Goal: Communication & Community: Ask a question

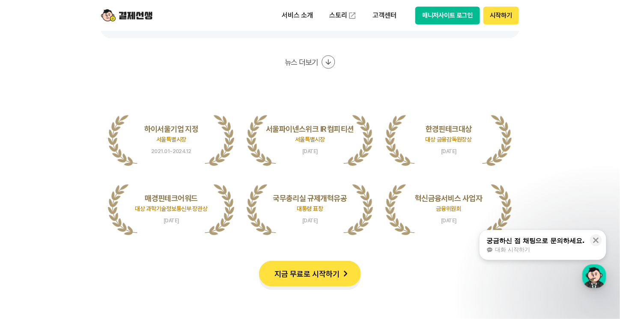
scroll to position [1798, 0]
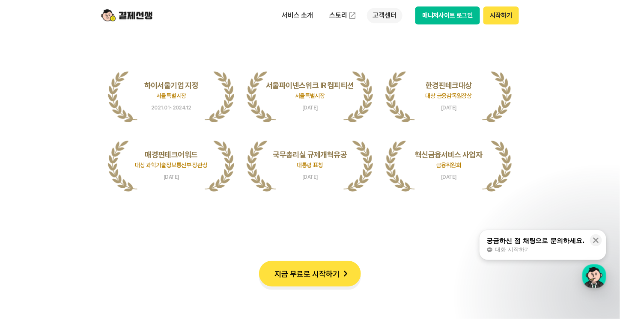
click at [388, 14] on p "고객센터" at bounding box center [385, 15] width 36 height 15
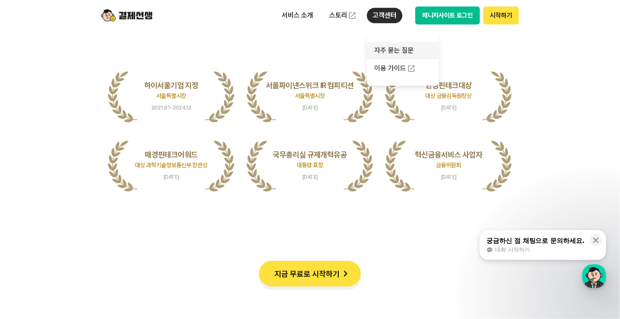
click at [393, 48] on link "자주 묻는 질문" at bounding box center [403, 50] width 72 height 17
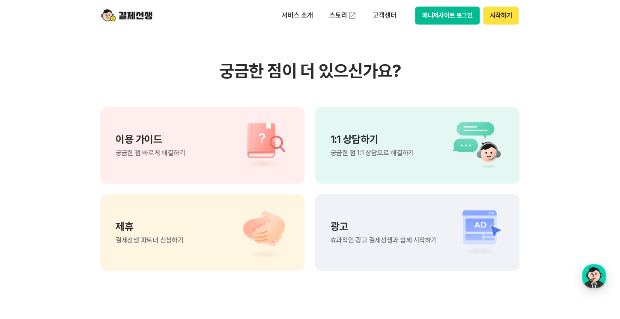
scroll to position [599, 0]
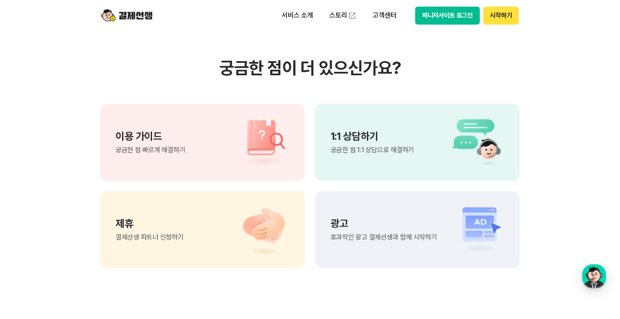
click at [394, 141] on div "1:1 상담하기 궁금한 점 1:1 상담으로 해결하기" at bounding box center [371, 142] width 83 height 22
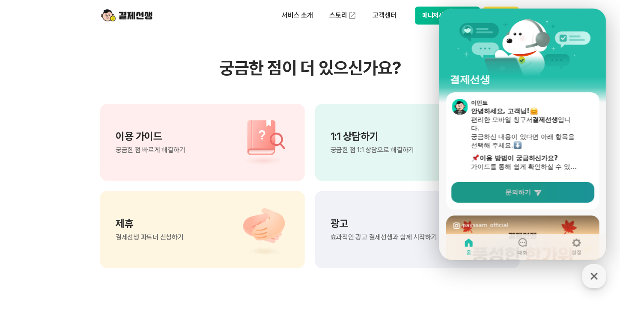
click at [488, 187] on link "문의하기" at bounding box center [522, 192] width 143 height 21
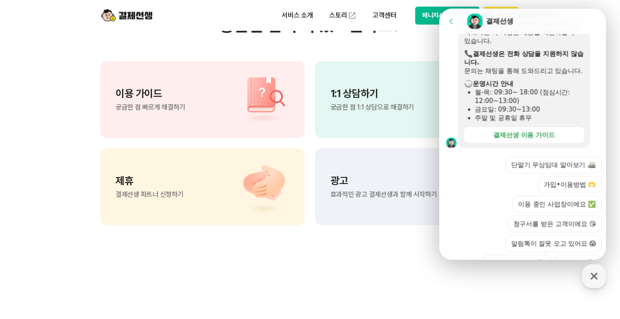
scroll to position [294, 0]
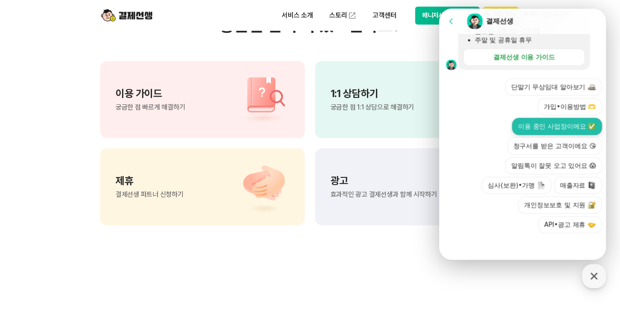
click at [572, 131] on button "이용 중인 사업장이에요 ✅" at bounding box center [556, 126] width 90 height 17
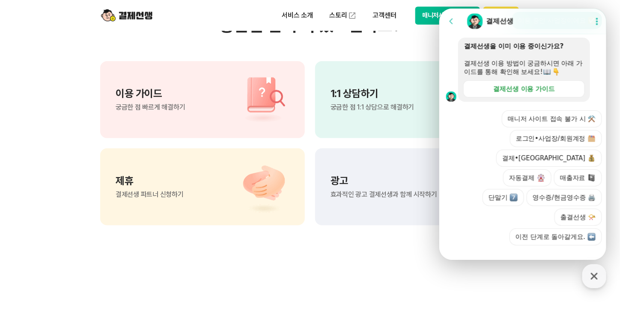
scroll to position [354, 0]
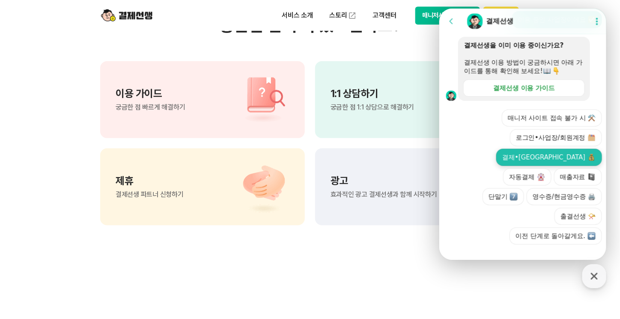
click at [534, 166] on button "결제•[GEOGRAPHIC_DATA]" at bounding box center [548, 156] width 106 height 17
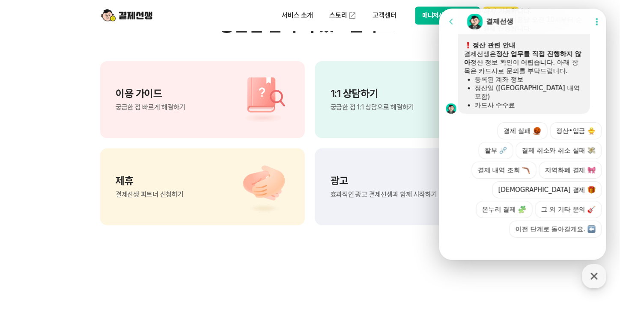
scroll to position [634, 0]
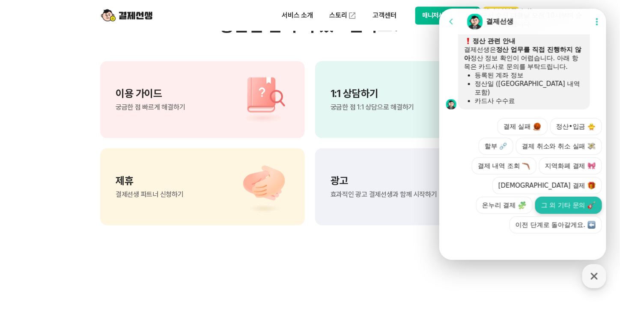
click at [584, 207] on button "그 외 기타 문의" at bounding box center [567, 204] width 67 height 17
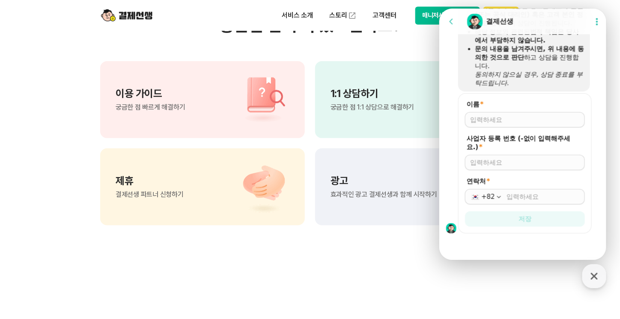
scroll to position [829, 0]
click at [533, 115] on div at bounding box center [524, 119] width 120 height 15
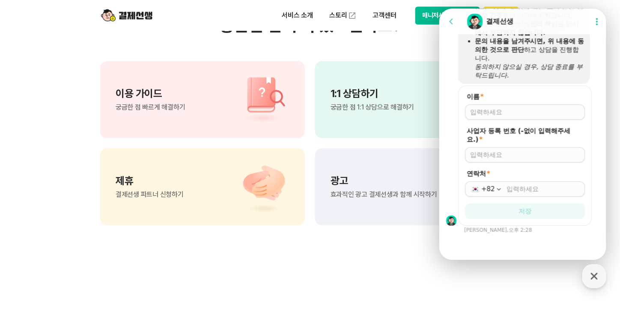
scroll to position [837, 0]
click at [533, 115] on input "이름 *" at bounding box center [524, 111] width 110 height 9
type input "ㅈ"
type input "조아라"
type input "8439100778"
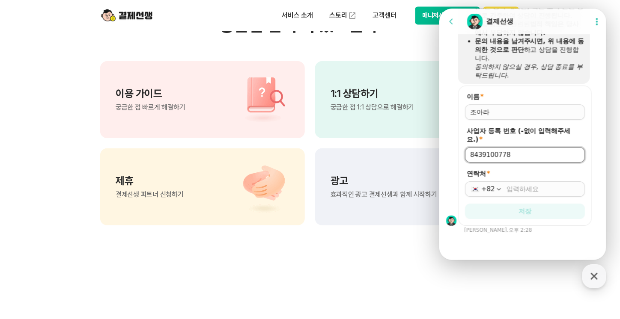
click at [522, 190] on input "연락처 *" at bounding box center [542, 188] width 73 height 9
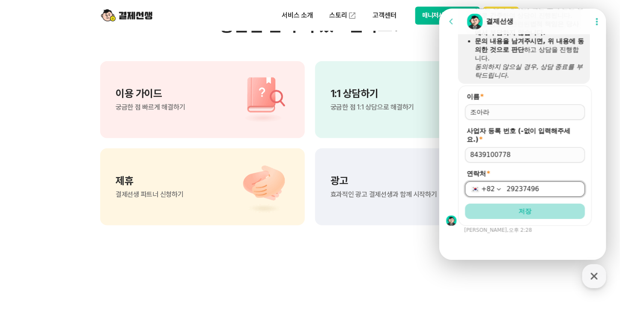
click at [520, 212] on span "저장" at bounding box center [524, 211] width 13 height 9
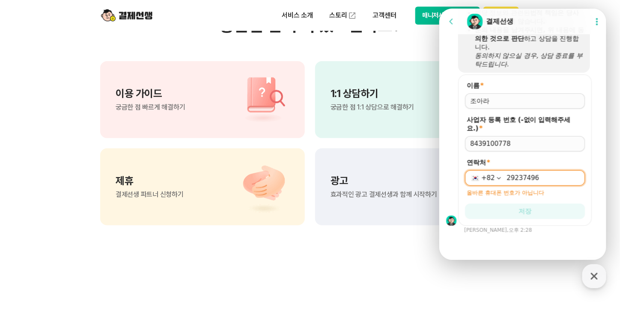
scroll to position [848, 0]
click at [506, 179] on input "29237496" at bounding box center [542, 177] width 73 height 9
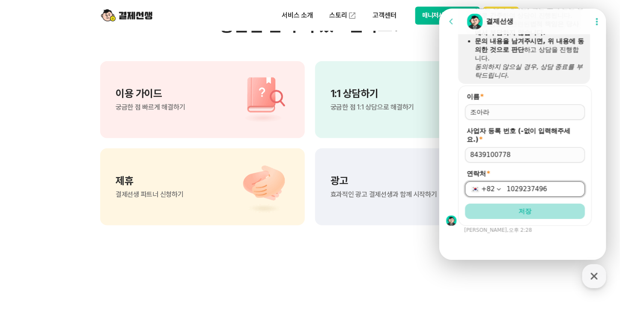
type input "1029237496"
click at [533, 205] on button "저장" at bounding box center [524, 210] width 120 height 15
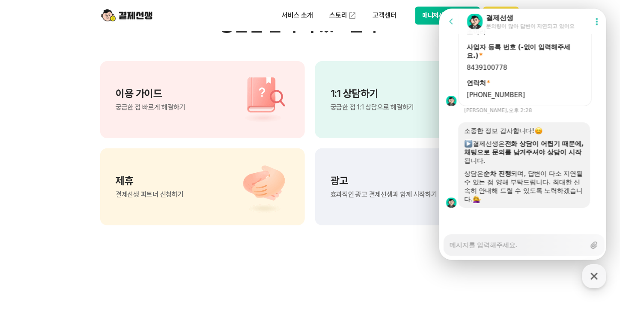
scroll to position [914, 0]
click at [549, 241] on textarea "Messenger Input Textarea" at bounding box center [517, 241] width 136 height 15
type textarea "x"
type textarea "w"
type textarea "x"
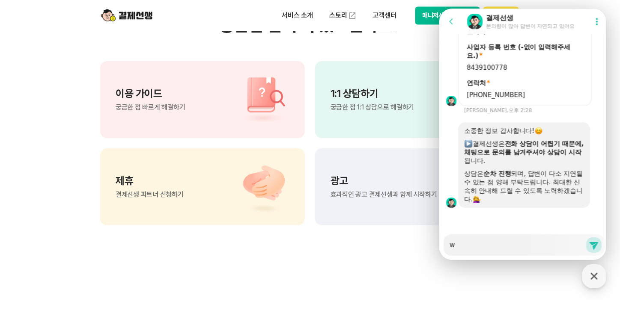
type textarea "wu"
type textarea "x"
type textarea "wud"
type textarea "x"
type textarea "wu"
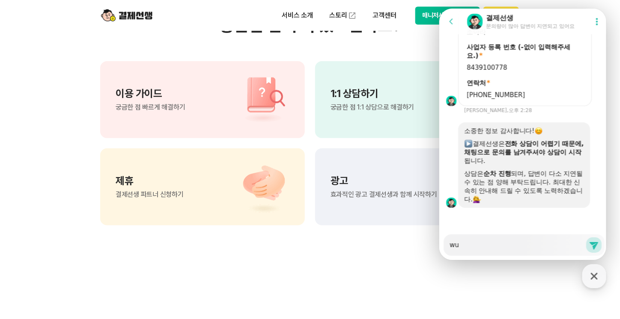
type textarea "x"
type textarea "w"
type textarea "x"
type textarea "ㅓ"
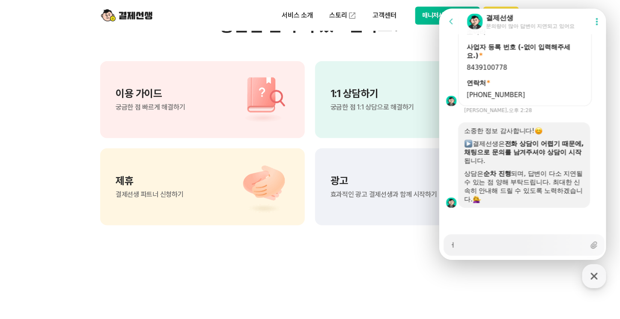
type textarea "x"
type textarea "ㅓㅇ"
type textarea "x"
type textarea "ㅓ"
type textarea "x"
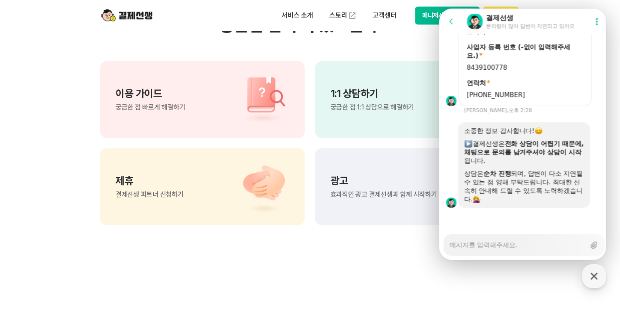
type textarea "x"
type textarea "ㅈ"
type textarea "x"
type textarea "저"
type textarea "x"
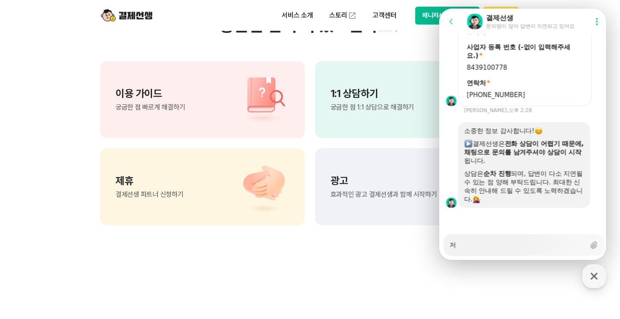
type textarea "정"
type textarea "x"
type textarea "정ㄱ"
type textarea "x"
type textarea "정기"
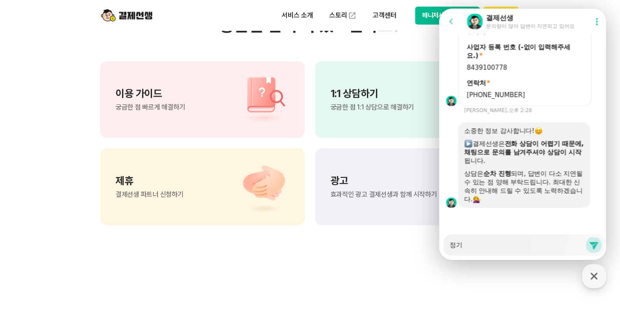
type textarea "x"
type textarea "정긱"
type textarea "x"
type textarea "정기겨"
type textarea "x"
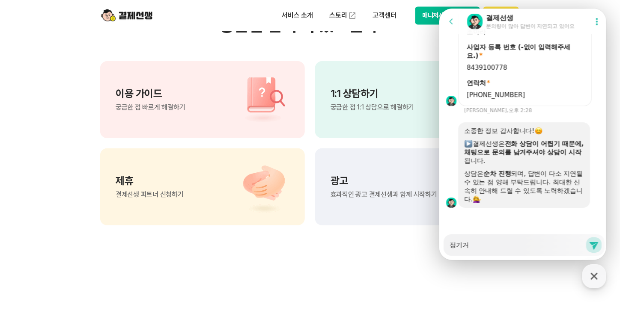
type textarea "정기결"
type textarea "x"
type textarea "정기겨레"
type textarea "x"
type textarea "정기겨렐"
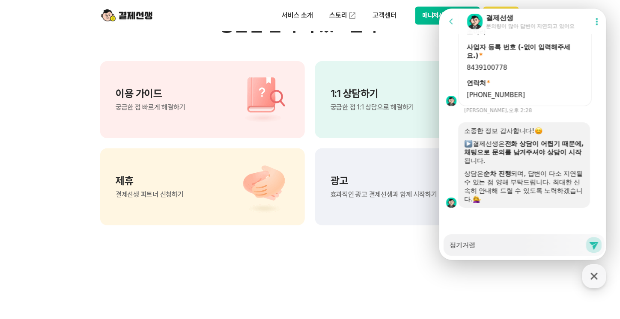
type textarea "x"
type textarea "정기겨레르"
type textarea "x"
type textarea "정기겨레를"
type textarea "x"
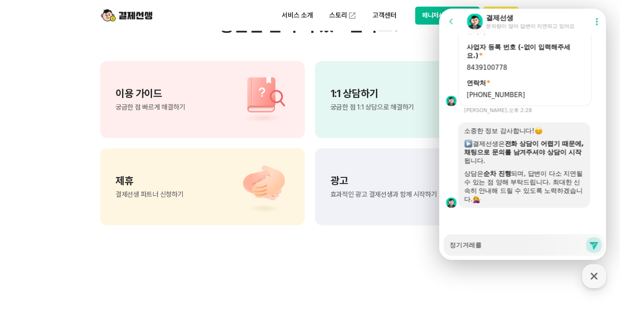
type textarea "정기겨레를"
type textarea "x"
type textarea "정기겨레를"
type textarea "x"
type textarea "정기겨레"
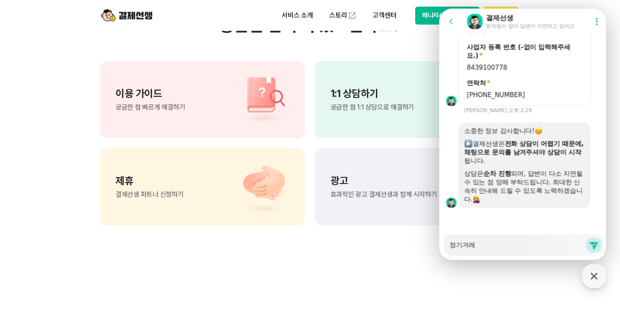
type textarea "x"
type textarea "정기겨"
type textarea "x"
type textarea "정기"
type textarea "x"
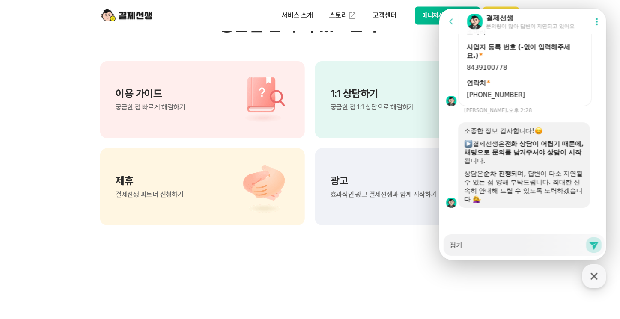
type textarea "정기ㄱ"
type textarea "x"
type textarea "정기겨"
type textarea "x"
type textarea "정기결"
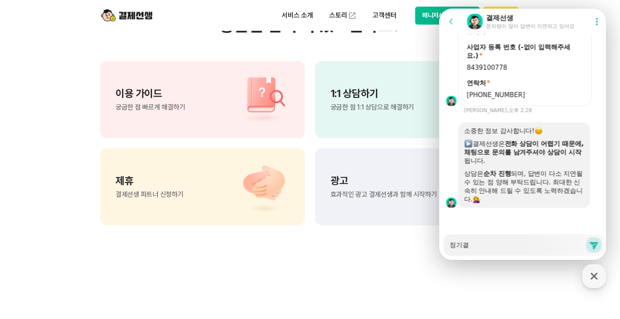
type textarea "x"
type textarea "정기결ㅈ"
type textarea "x"
type textarea "정기결제"
type textarea "x"
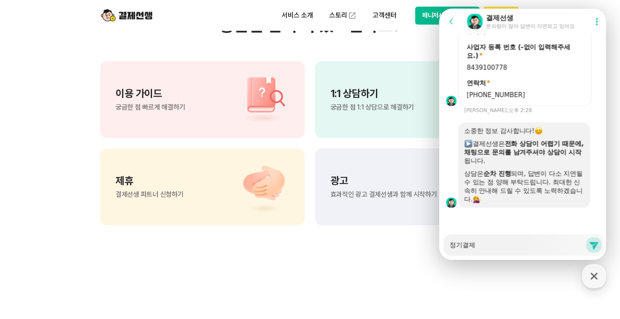
type textarea "정기결젱"
type textarea "x"
type textarea "정기결제으"
type textarea "x"
type textarea "정기결제의"
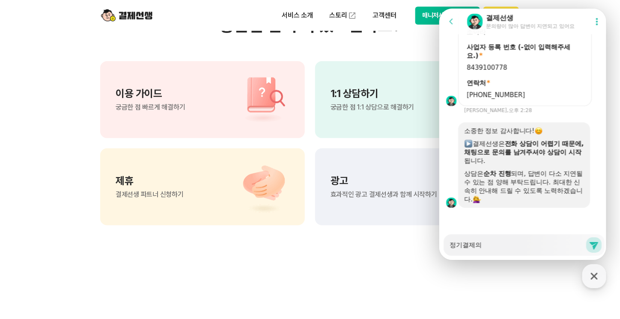
type textarea "x"
type textarea "정기결제의"
type textarea "x"
type textarea "정기결제의 ㅇ"
type textarea "x"
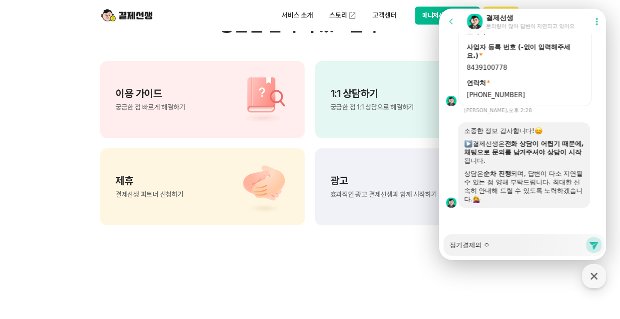
type textarea "정기결제의 여"
type textarea "x"
type textarea "정기결제의 ㅇ"
type textarea "x"
type textarea "정기결제의"
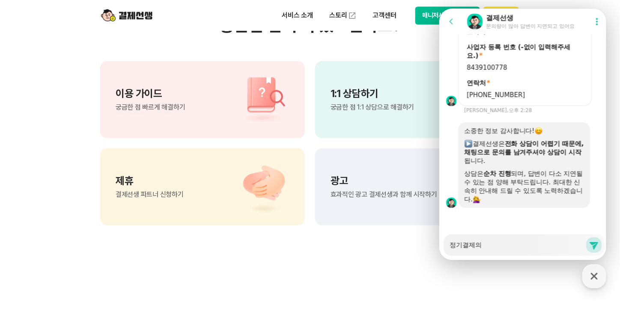
type textarea "x"
type textarea "정기결제의 ㄱ"
type textarea "x"
type textarea "정기결제의 겨"
type textarea "x"
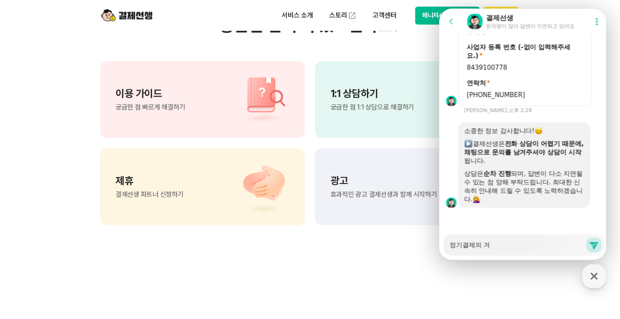
type textarea "정기결제의 [DEMOGRAPHIC_DATA]"
type textarea "x"
type textarea "정기결제의 경ㅇ"
type textarea "x"
type textarea "정기결제의 경우"
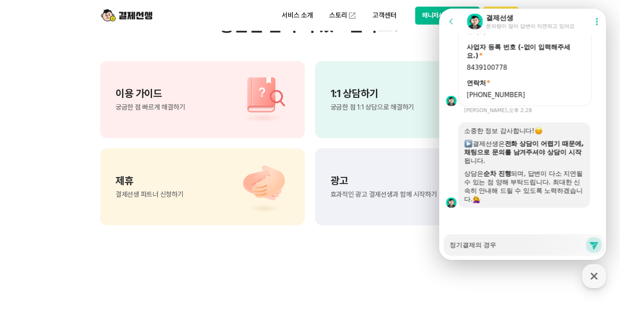
type textarea "x"
type textarea "정기결제의 경우"
type textarea "x"
type textarea "정기결제의 경우 2"
type textarea "x"
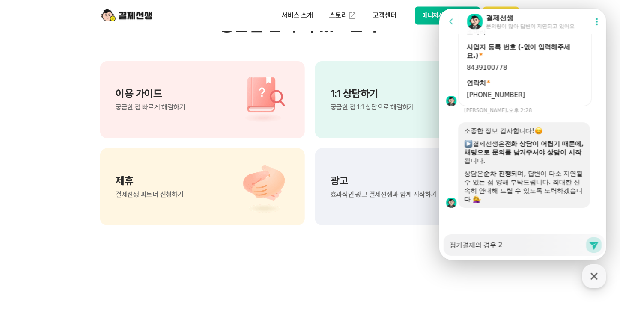
type textarea "정기결제의 경우 2ㅎ"
type textarea "x"
type textarea "정기결제의 경우 2호"
type textarea "x"
type textarea "정기결제의 경우 2회"
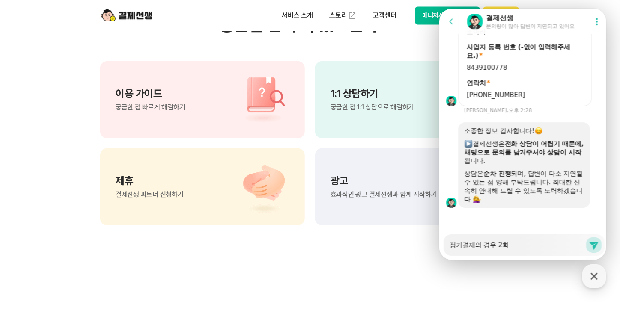
type textarea "x"
type textarea "정기결제의 경우 2횝"
type textarea "x"
type textarea "정기결제의 경우 2회바"
type textarea "x"
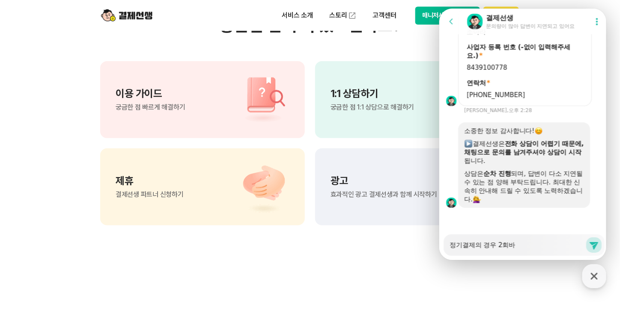
type textarea "정기결제의 경우 2회발"
type textarea "x"
type textarea "정기결제의 경우 2회바"
type textarea "x"
type textarea "정기결제의 경우 2회ㅂ"
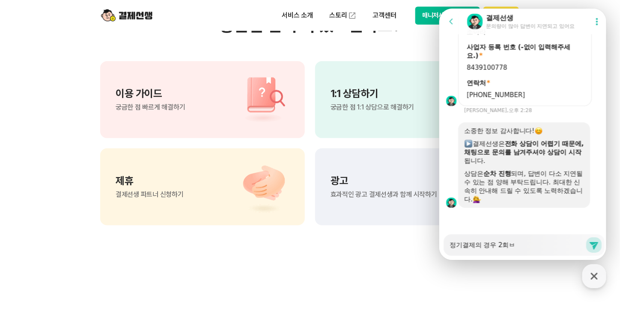
type textarea "x"
type textarea "정기결제의 경우 2회"
type textarea "x"
type textarea "정기결제의 경우 2회"
type textarea "x"
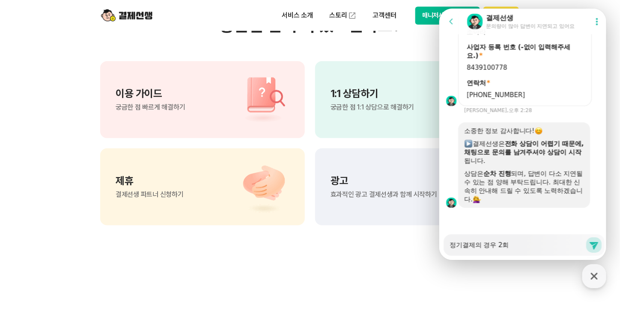
type textarea "정기결제의 경우 2회 ㅂ"
type textarea "x"
type textarea "정기결제의 경우 2회 바"
type textarea "x"
type textarea "정기결제의 경우 2회 발"
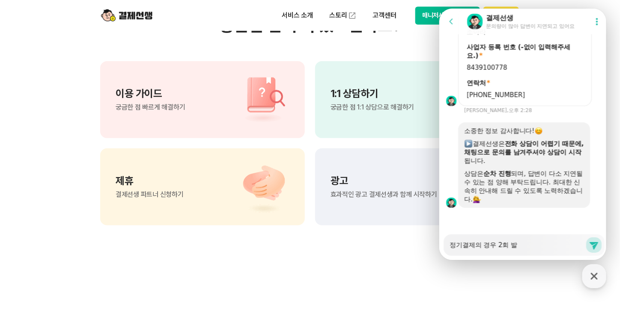
type textarea "x"
type textarea "정기결제의 경우 2회 밠"
type textarea "x"
type textarea "정기결제의 경우 2회 발소"
type textarea "x"
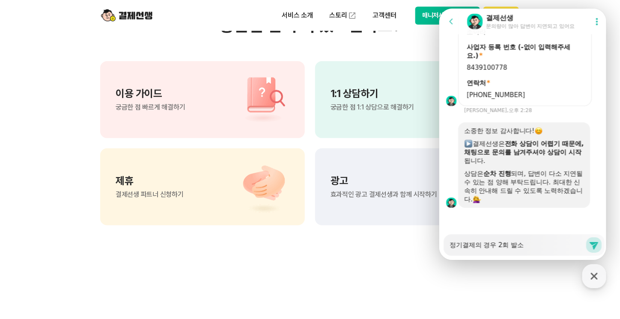
type textarea "정기결제의 경우 2회 발송"
type textarea "x"
type textarea "정기결제의 경우 2회 발송"
type textarea "x"
type textarea "정기결제의 경우 2회 발송 ㅎ"
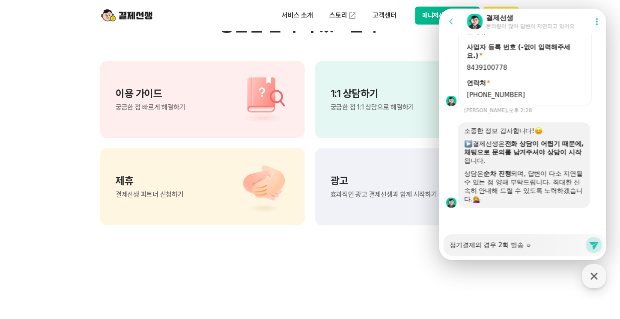
type textarea "x"
type textarea "정기결제의 경우 2회 발송 후"
type textarea "x"
type textarea "정기결제의 경우 2회 발송 후"
type textarea "x"
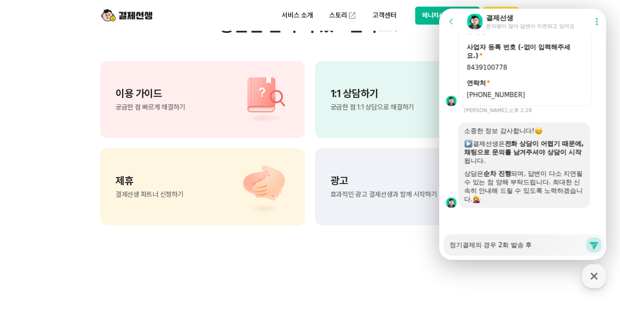
type textarea "정기결제의 경우 2회 발송 후 ㅈ"
type textarea "x"
type textarea "정기결제의 경우 2회 발송 후 조"
type textarea "x"
type textarea "정기결제의 경우 2회 발송 후 종"
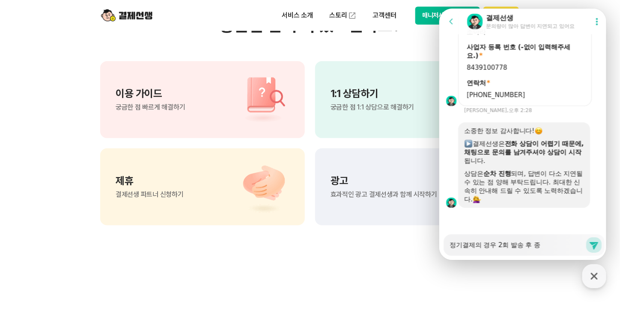
type textarea "x"
type textarea "정기결제의 경우 2회 발송 후 종ㄹ"
type textarea "x"
type textarea "정기결제의 경우 2회 발송 후 종료"
type textarea "x"
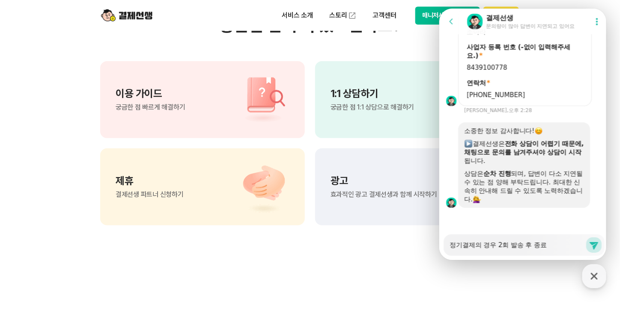
type textarea "정기결제의 경우 2회 발송 후 종룓"
type textarea "x"
type textarea "정기결제의 경우 2회 발송 후 종료도"
type textarea "x"
type textarea "정기결제의 경우 2회 발송 후 종료되"
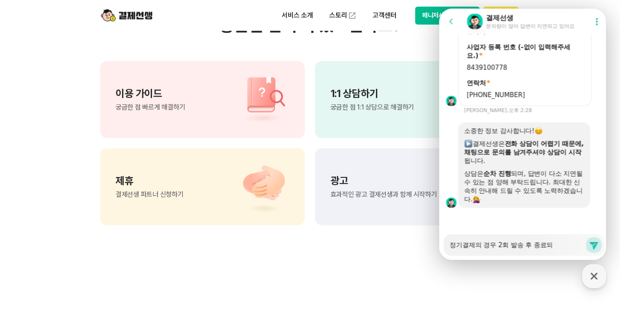
type textarea "x"
type textarea "정기결제의 경우 2회 발송 후 종료된"
type textarea "x"
type textarea "정기결제의 경우 2회 발송 후 종료된ㄷ"
type textarea "x"
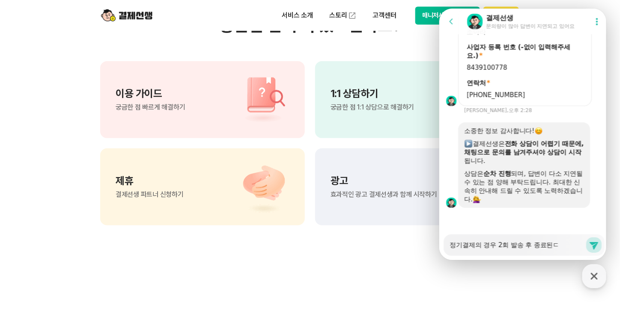
type textarea "정기결제의 경우 2회 발송 후 종료된다"
type textarea "x"
type textarea "정기결제의 경우 2회 발송 후 종료된단"
type textarea "x"
type textarea "정기결제의 경우 2회 발송 후 종료된다느"
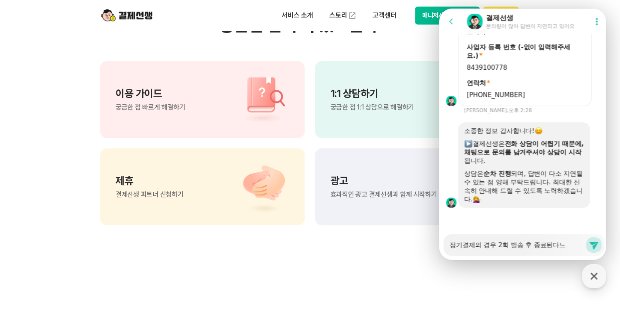
type textarea "x"
type textarea "정기결제의 경우 2회 발송 후 종료된다는"
type textarea "x"
type textarea "정기결제의 경우 2회 발송 후 종료된다는ㄱ"
type textarea "x"
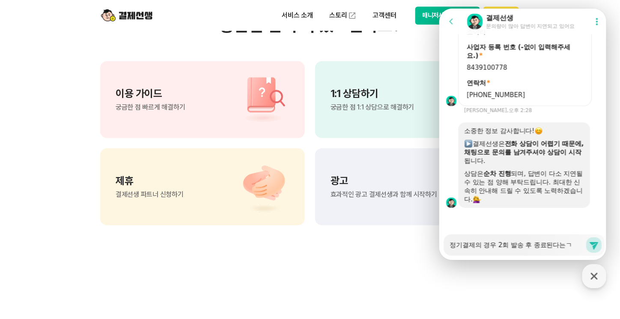
type textarea "정기결제의 경우 2회 발송 후 종료된다는거"
type textarea "x"
type textarea "정기결제의 경우 2회 발송 후 종료된다는것"
type textarea "x"
type textarea "정기결제의 경우 2회 발송 후 종료된다는것ㅇ"
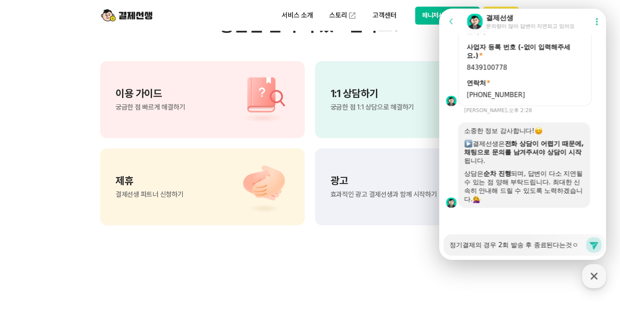
type textarea "x"
type textarea "정기결제의 경우 2회 발송 후 종료된다는것이"
type textarea "x"
type textarea "정기결제의 경우 2회 발송 후 종료된다는것이"
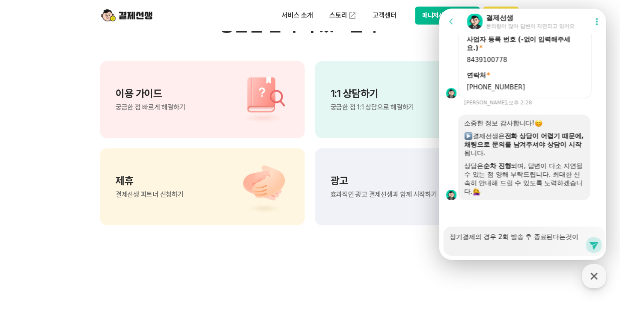
scroll to position [922, 0]
type textarea "x"
type textarea "정기결제의 경우 2회 발송 후 종료된다는것이 ㅇ"
type textarea "x"
type textarea "정기결제의 경우 2회 발송 후 종료된다는것이 예"
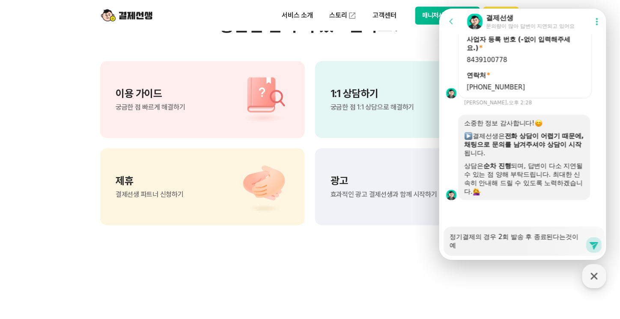
type textarea "x"
type textarea "정기결제의 경우 2회 발송 후 종료된다는것이 옐"
type textarea "x"
type textarea "정기결제의 경우 2회 발송 후 종료된다는것이 예르"
type textarea "x"
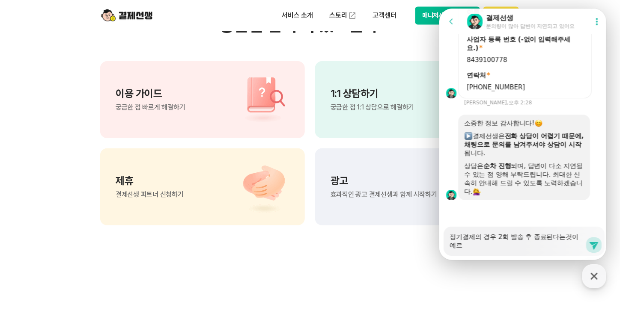
type textarea "정기결제의 경우 2회 발송 후 종료된다는것이 예를"
type textarea "x"
type textarea "정기결제의 경우 2회 발송 후 종료된다는것이 예를ㄷ"
type textarea "x"
type textarea "정기결제의 경우 2회 발송 후 종료된다는것이 예를드"
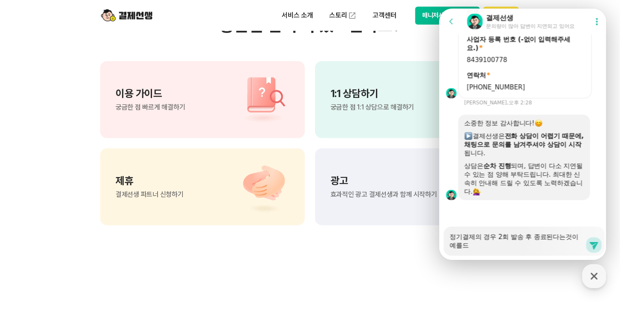
type textarea "x"
type textarea "정기결제의 경우 2회 발송 후 종료된다는것이 예를들"
type textarea "x"
type textarea "정기결제의 경우 2회 발송 후 종료된다는것이 예를들ㅇ"
type textarea "x"
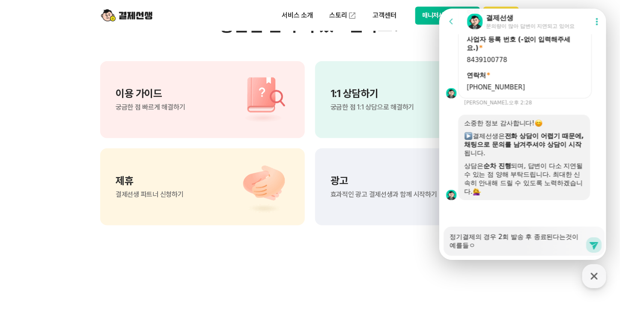
type textarea "정기결제의 경우 2회 발송 후 종료된다는것이 예를들어"
type textarea "x"
type textarea "정기결제의 경우 2회 발송 후 종료된다는것이 예를들어"
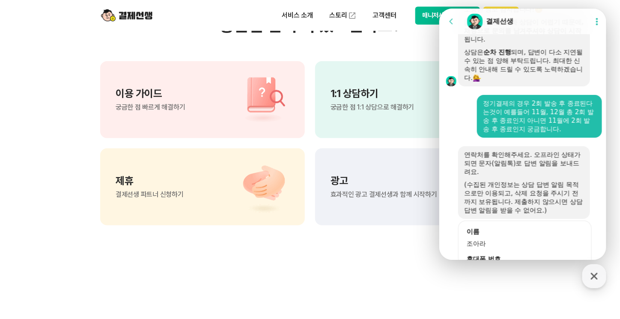
scroll to position [982, 0]
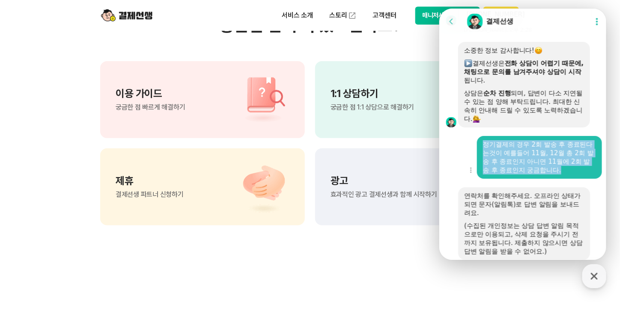
drag, startPoint x: 483, startPoint y: 159, endPoint x: 573, endPoint y: 181, distance: 93.0
click at [573, 174] on div "정기결제의 경우 2회 발송 후 종료된다는것이 예를들어 11월, 12월 총 2회 발송 후 종료인지 아니면 11월에 2회 발송 후 종료인지 궁금합…" at bounding box center [538, 157] width 113 height 34
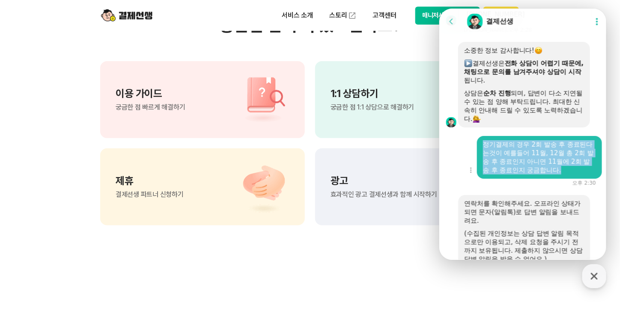
copy div "정기결제의 경우 2회 발송 후 종료된다는것이 예를들어 11월, 12월 총 2회 발송 후 종료인지 아니면 11월에 2회 발송 후 종료인지 궁금합…"
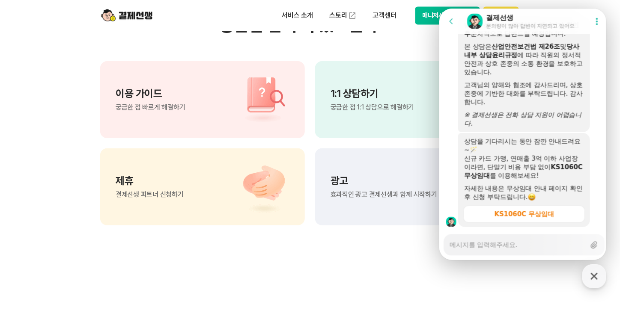
scroll to position [1352, 0]
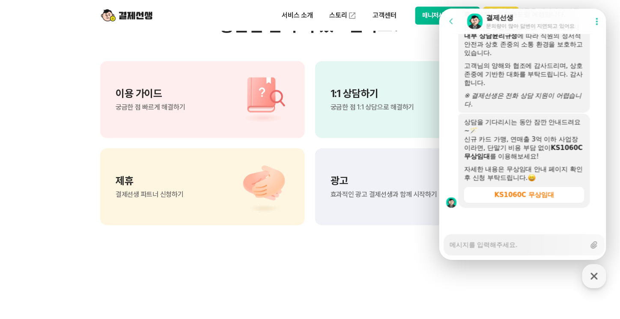
click at [501, 246] on textarea "Messenger Input Textarea" at bounding box center [517, 241] width 136 height 15
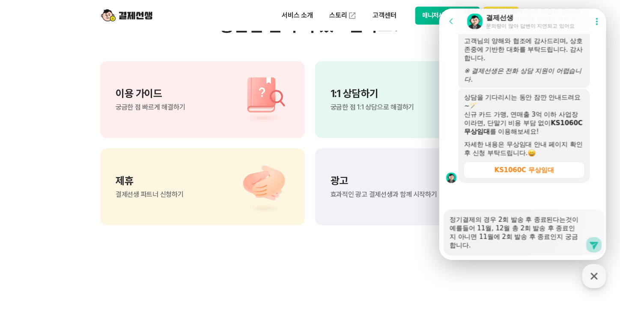
click at [590, 244] on icon at bounding box center [593, 245] width 10 height 10
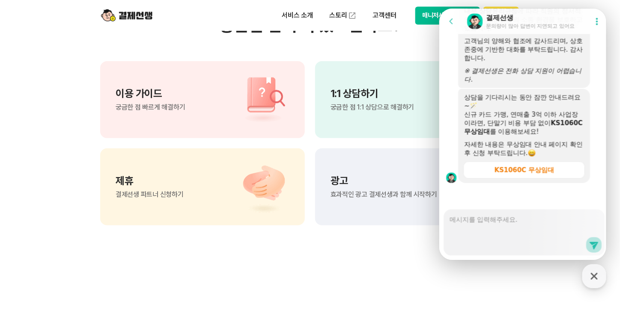
scroll to position [1403, 0]
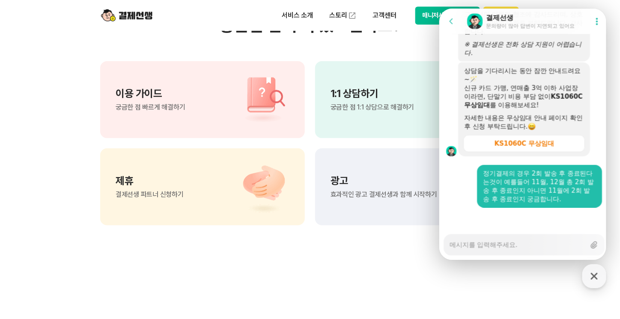
drag, startPoint x: 517, startPoint y: 189, endPoint x: 518, endPoint y: 244, distance: 55.2
click at [518, 244] on textarea "Messenger Input Textarea" at bounding box center [517, 241] width 136 height 15
paste textarea "정기결제의 경우 2회 발송 후 종료된다는것이 예를들어 11월, 12월 총 2회 발송 후 종료인지 아니면 11월에 2회 발송 후 종료인지 궁금합…"
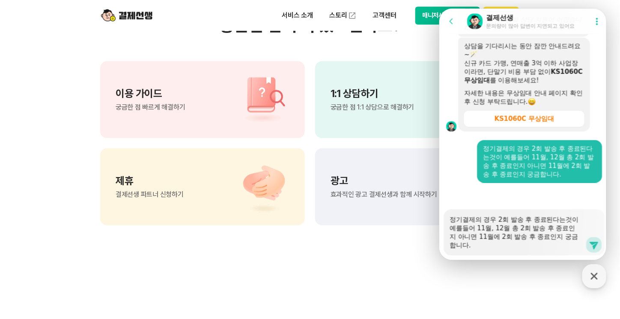
scroll to position [1428, 0]
click at [507, 231] on textarea "정기결제의 경우 2회 발송 후 종료된다는것이 예를들어 11월, 12월 총 2회 발송 후 종료인지 아니면 11월에 2회 발송 후 종료인지 궁금합…" at bounding box center [517, 229] width 136 height 40
click at [498, 233] on textarea "정기결제의 경우 2회 발송 후 종료된다는것이 예를들어 11월, 12월 총 2회 발송 후 종료인지 아니면 11월에 2회 발송 후 종료인지 궁금합…" at bounding box center [517, 229] width 136 height 40
click at [537, 232] on textarea "정기결제의 경우 2회 발송 후 종료된다는것이 예를들어 11월에 한번, 12월 총 2회 발송 후 종료인지 아니면 11월에 2회 발송 후 종료인지…" at bounding box center [517, 229] width 136 height 40
click at [536, 228] on textarea "정기결제의 경우 2회 발송 후 종료된다는것이 예를들어 11월에 한번, 12월 총 2회 발송 후 종료인지 아니면 11월에 2회 발송 후 종료인지…" at bounding box center [517, 229] width 136 height 40
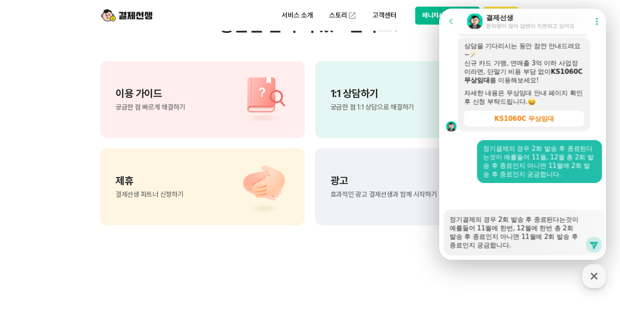
click at [501, 241] on textarea "정기결제의 경우 2회 발송 후 종료된다는것이 예를들어 11월에 한번, 12월에 한번 총 2회 발송 후 종료인지 아니면 11월에 2회 발송 후 …" at bounding box center [517, 229] width 136 height 40
click at [498, 237] on textarea "정기결제의 경우 2회 발송 후 종료된다는것이 예를들어 11월에 한번, 12월에 한번 총 2회 발송 후 종료인지 아니면 11월에 2회 발송 후 …" at bounding box center [517, 229] width 136 height 40
drag, startPoint x: 558, startPoint y: 239, endPoint x: 568, endPoint y: 238, distance: 9.9
click at [568, 238] on textarea "정기결제의 경우 2회 발송 후 종료된다는것이 예를들어 11월에 한번, 12월에 한번 총 2회 발송 후 종료인건지 아니면 11월에 2회 발송 후…" at bounding box center [517, 229] width 136 height 40
drag, startPoint x: 495, startPoint y: 246, endPoint x: 499, endPoint y: 251, distance: 6.4
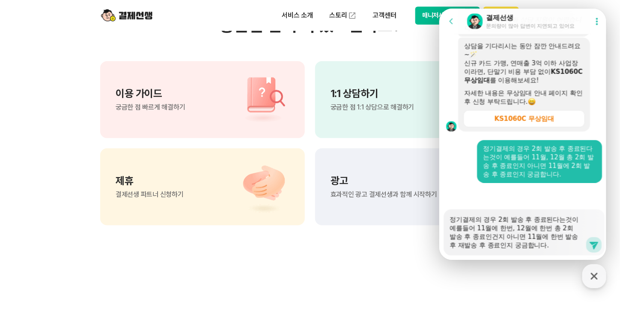
click at [499, 251] on div "Messenger Input Textarea 정기결제의 경우 2회 발송 후 종료된다는것이 예를들어 11월에 한번, 12월에 한번 총 2회 발송…" at bounding box center [517, 232] width 136 height 46
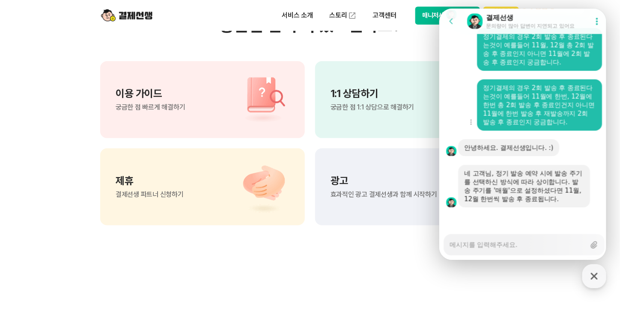
scroll to position [1540, 0]
drag, startPoint x: 503, startPoint y: 187, endPoint x: 532, endPoint y: 185, distance: 28.7
click at [532, 185] on div "네 고객님, 정기 발송 예약 시에 발송 주기를 선택하신 방식에 따라 상이합니다. 발송 주기를 '매월'으로 설정하셨다면 11월, 12월 한번씩 …" at bounding box center [523, 186] width 120 height 34
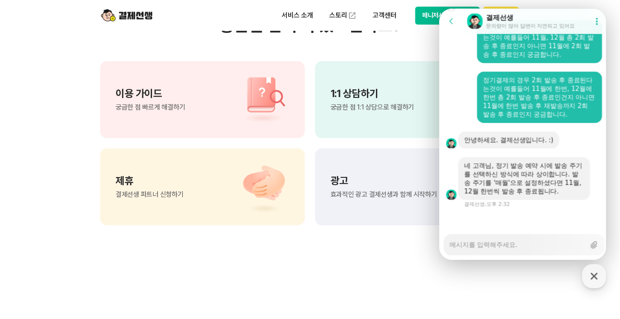
click at [532, 195] on div "네 고객님, 정기 발송 예약 시에 발송 주기를 선택하신 방식에 따라 상이합니다. 발송 주기를 '매월'으로 설정하셨다면 11월, 12월 한번씩 …" at bounding box center [523, 178] width 120 height 34
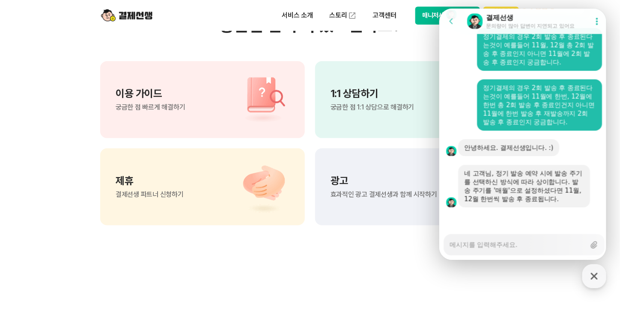
click at [546, 184] on div "네 고객님, 정기 발송 예약 시에 발송 주기를 선택하신 방식에 따라 상이합니다. 발송 주기를 '매월'으로 설정하셨다면 11월, 12월 한번씩 …" at bounding box center [523, 186] width 120 height 34
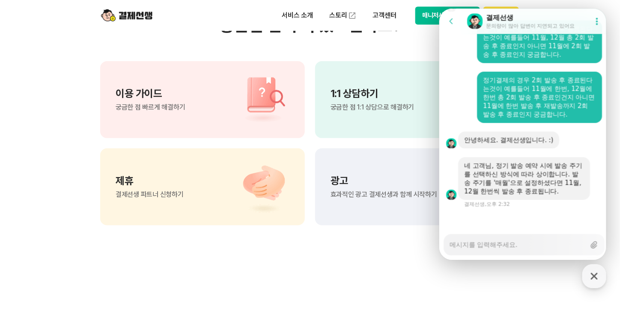
scroll to position [1548, 0]
click at [514, 247] on textarea "Messenger Input Textarea" at bounding box center [517, 241] width 136 height 15
drag, startPoint x: 465, startPoint y: 248, endPoint x: 475, endPoint y: 246, distance: 10.1
click at [475, 246] on textarea "만약 12월로 설정하면 11월부터" at bounding box center [517, 241] width 136 height 15
click at [551, 248] on textarea "만약 10회로 설정하면 11월부터" at bounding box center [517, 241] width 136 height 15
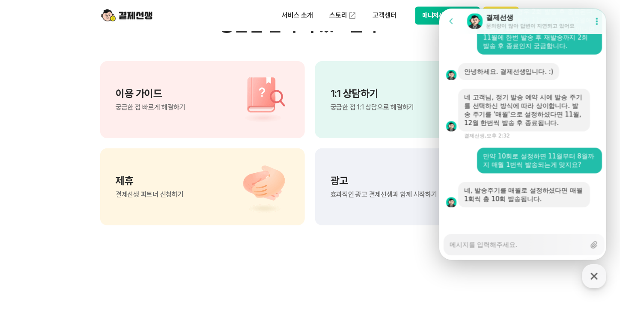
scroll to position [1616, 0]
click at [539, 246] on textarea "Messenger Input Textarea" at bounding box center [517, 241] width 136 height 15
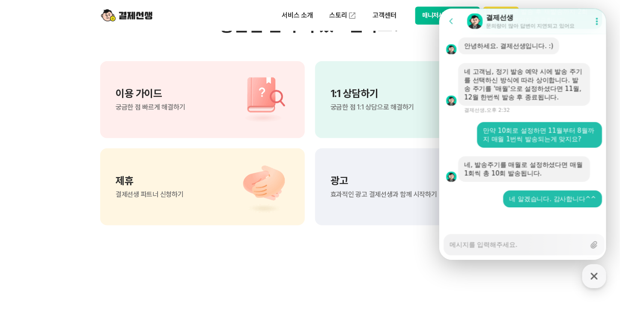
click at [592, 21] on icon at bounding box center [596, 21] width 9 height 9
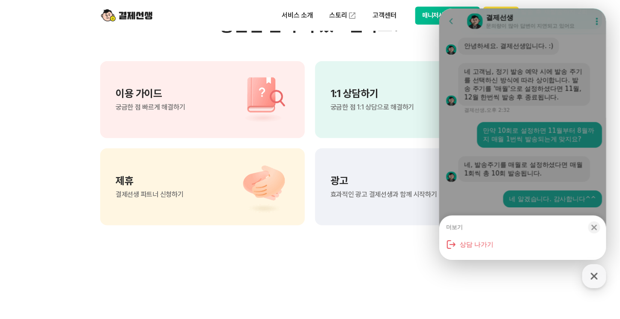
click at [591, 21] on div "더보기 Close bottom sheet modal 상담 나가기" at bounding box center [522, 134] width 167 height 252
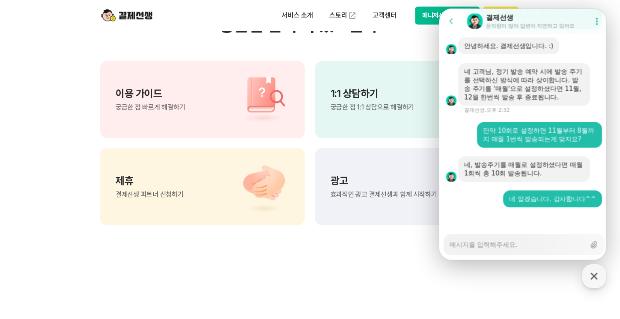
click at [594, 19] on icon at bounding box center [596, 21] width 9 height 9
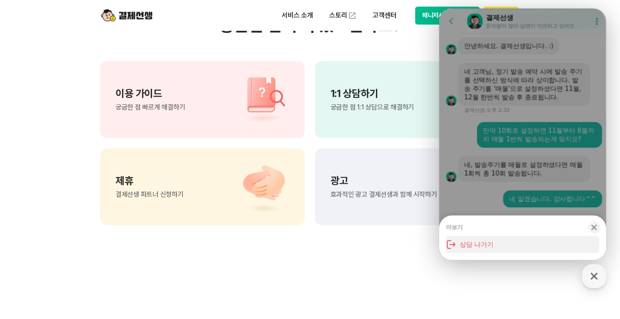
click at [479, 252] on button "상담 나가기" at bounding box center [521, 244] width 153 height 17
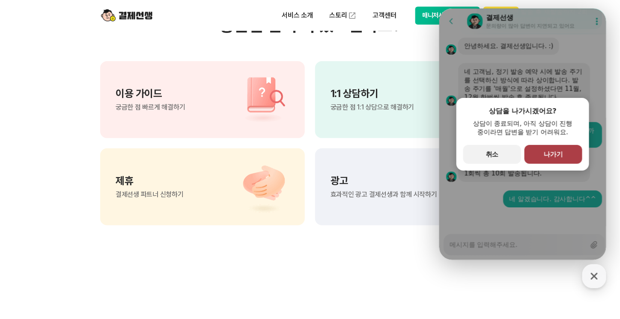
click at [557, 157] on span "나가기" at bounding box center [552, 154] width 19 height 8
